Goal: Find contact information: Find contact information

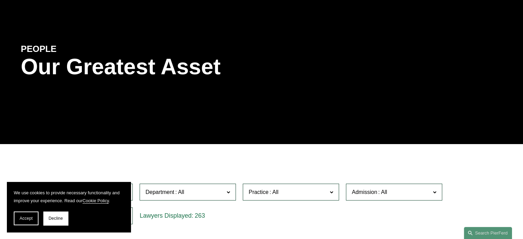
scroll to position [69, 0]
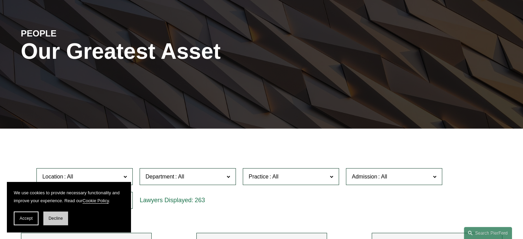
click at [55, 219] on span "Decline" at bounding box center [55, 218] width 14 height 5
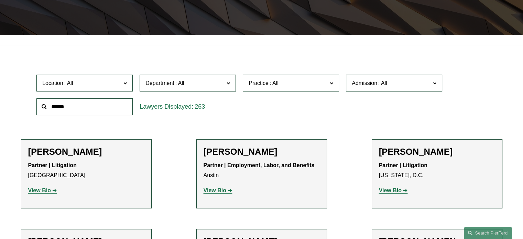
scroll to position [206, 0]
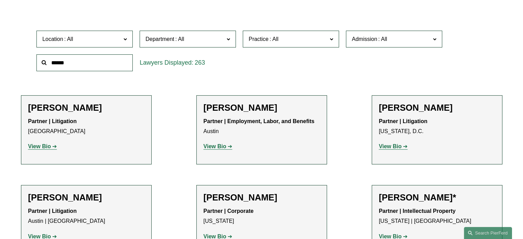
click at [105, 40] on span "Location" at bounding box center [81, 38] width 79 height 9
click at [0, 0] on link "Philadelphia" at bounding box center [0, 0] width 0 height 0
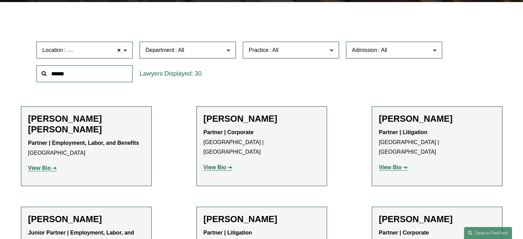
scroll to position [196, 0]
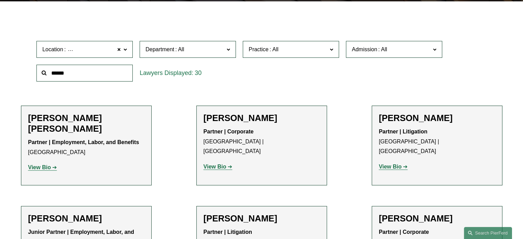
click at [224, 164] on strong "View Bio" at bounding box center [215, 167] width 23 height 6
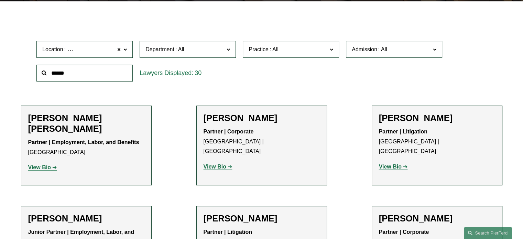
drag, startPoint x: 396, startPoint y: 184, endPoint x: 407, endPoint y: 179, distance: 12.3
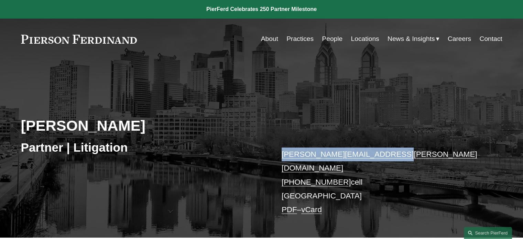
drag, startPoint x: 399, startPoint y: 152, endPoint x: 280, endPoint y: 158, distance: 118.8
click at [281, 157] on div "Robert L. Collings Partner | Litigation robert.collings@pierferd.com +1.215.704…" at bounding box center [261, 156] width 523 height 162
copy link "robert.collings@pierferd.com"
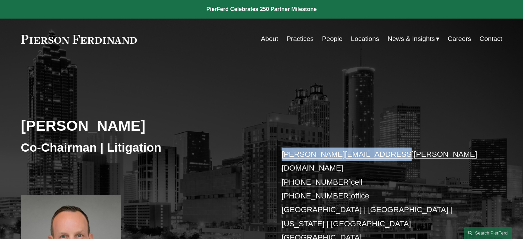
drag, startPoint x: 285, startPoint y: 155, endPoint x: 382, endPoint y: 158, distance: 96.7
click at [382, 158] on div "Joel M. Ferdinand Co-Chairman | Litigation joel.ferdinand@pierferd.com +1.404.6…" at bounding box center [261, 192] width 523 height 235
copy link "joel.ferdinand@pierferd.com"
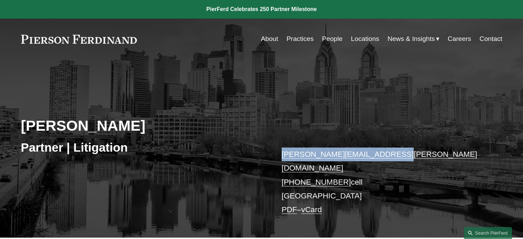
drag, startPoint x: 387, startPoint y: 157, endPoint x: 279, endPoint y: 158, distance: 107.7
click at [279, 158] on div "Robert L. Collings Partner | Litigation robert.collings@pierferd.com +1.215.704…" at bounding box center [261, 156] width 523 height 162
copy link "robert.collings@pierferd.com"
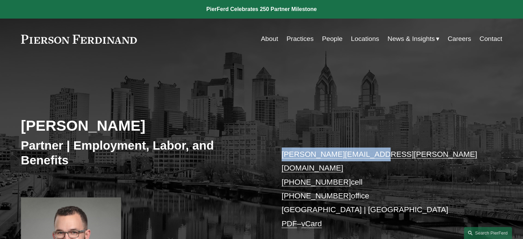
drag, startPoint x: 377, startPoint y: 154, endPoint x: 285, endPoint y: 158, distance: 92.3
click at [279, 157] on div "[PERSON_NAME] Partner | Employment, Labor, and Benefits [PERSON_NAME][EMAIL_ADD…" at bounding box center [261, 184] width 523 height 218
copy link "[PERSON_NAME][EMAIL_ADDRESS][PERSON_NAME][DOMAIN_NAME]"
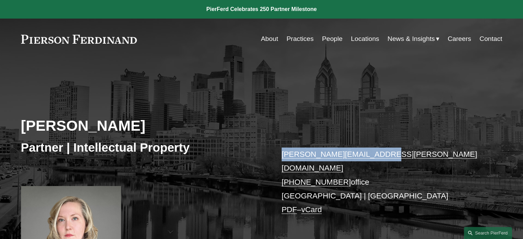
drag, startPoint x: 281, startPoint y: 154, endPoint x: 374, endPoint y: 156, distance: 93.6
click at [374, 156] on div "Nicole O’Hara Partner | Intellectual Property nicole.ohara@pierferd.com +1.215.…" at bounding box center [261, 177] width 523 height 204
copy link "nicole.ohara@pierferd.com"
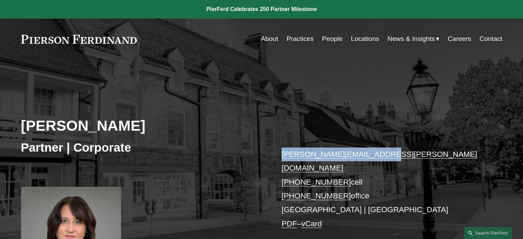
drag, startPoint x: 281, startPoint y: 154, endPoint x: 376, endPoint y: 155, distance: 94.9
click at [376, 155] on div "Lisa Schubel Partner | Corporate lisa.schubel@pierferd.com +1.267.443.0472 cell…" at bounding box center [261, 178] width 523 height 207
copy link "lisa.schubel@pierferd.com"
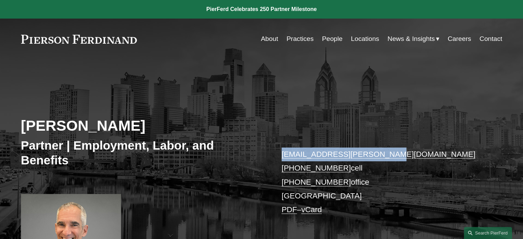
drag, startPoint x: 378, startPoint y: 156, endPoint x: 282, endPoint y: 155, distance: 95.6
click at [282, 155] on p "[EMAIL_ADDRESS][PERSON_NAME][DOMAIN_NAME] [PHONE_NUMBER] cell [PHONE_NUMBER] of…" at bounding box center [382, 182] width 201 height 69
copy link "[EMAIL_ADDRESS][PERSON_NAME][DOMAIN_NAME]"
